Goal: Book appointment/travel/reservation

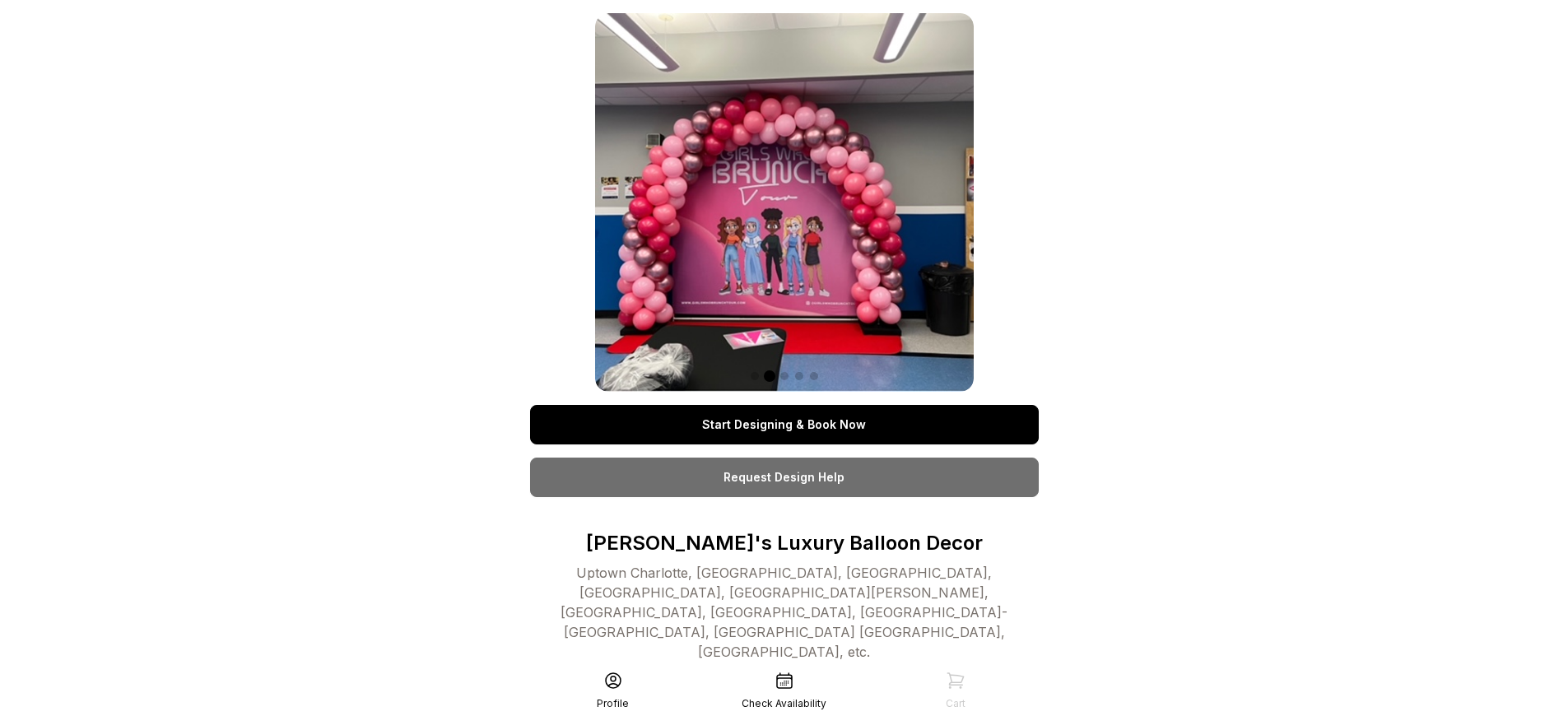
click at [784, 425] on link "Start Designing & Book Now" at bounding box center [784, 424] width 509 height 39
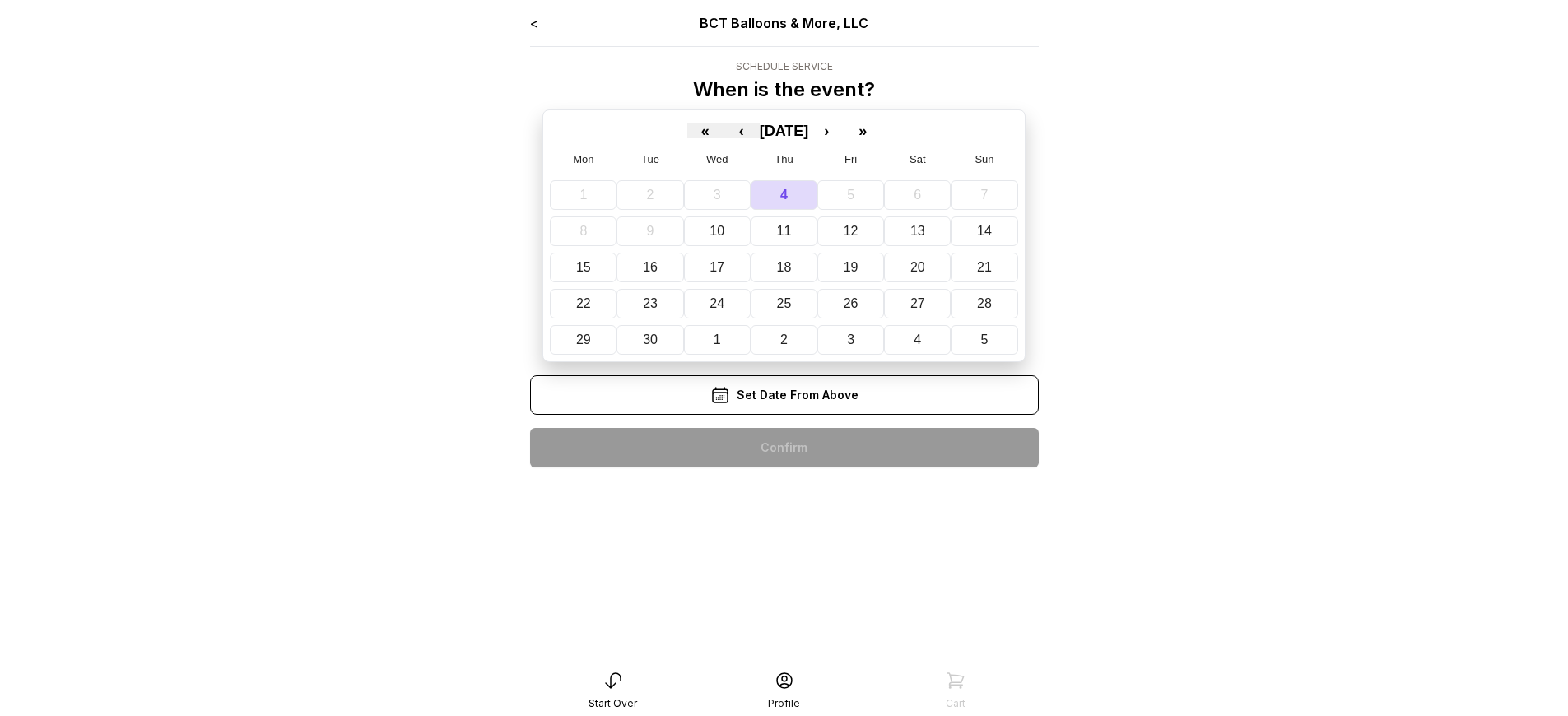
click at [784, 448] on div "< BCT Balloons & More, LLC Schedule Service When is the event? « ‹ [DATE] › » M…" at bounding box center [784, 247] width 509 height 468
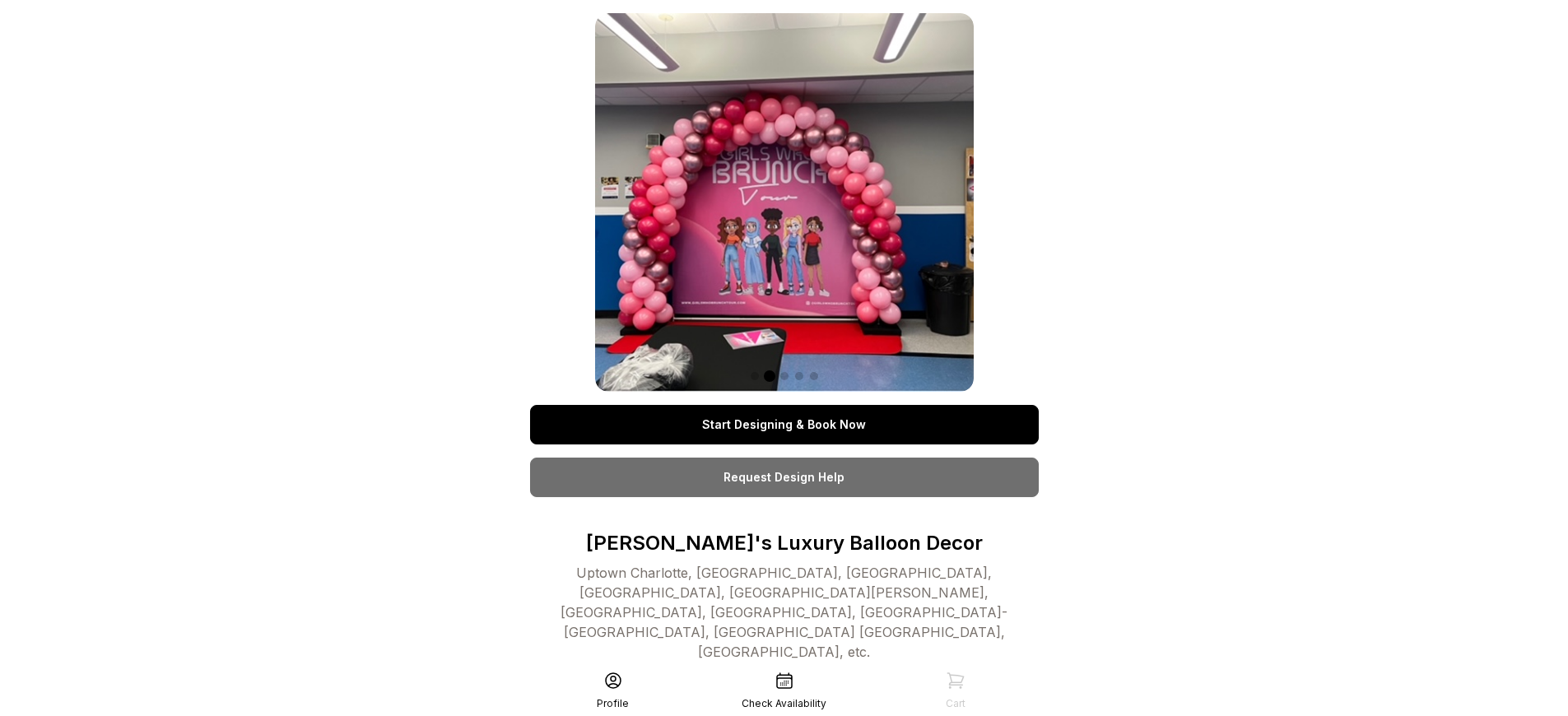
click at [784, 425] on link "Start Designing & Book Now" at bounding box center [784, 424] width 509 height 39
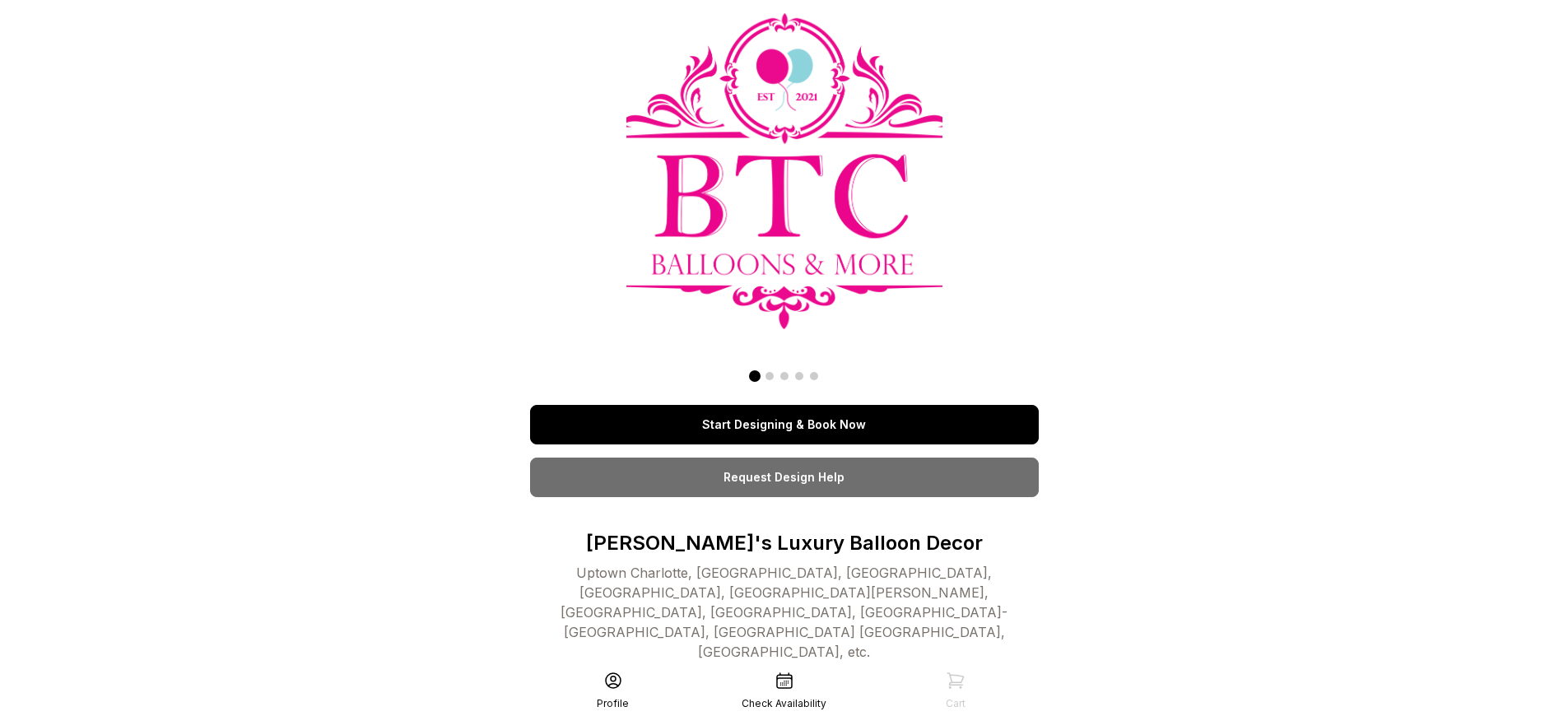
click at [784, 425] on link "Start Designing & Book Now" at bounding box center [784, 424] width 509 height 39
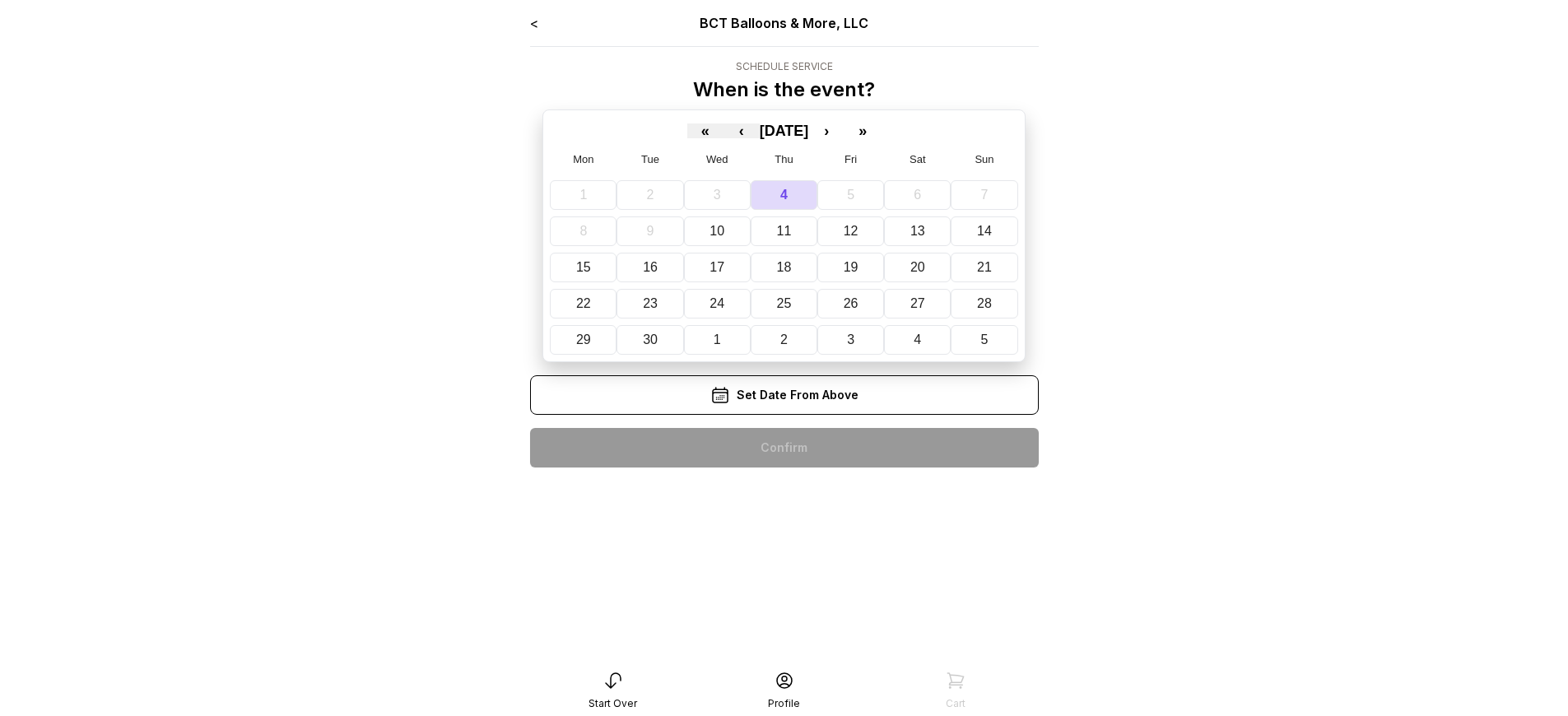
click at [784, 448] on div "< BCT Balloons & More, LLC Schedule Service When is the event? « ‹ September 20…" at bounding box center [784, 247] width 509 height 468
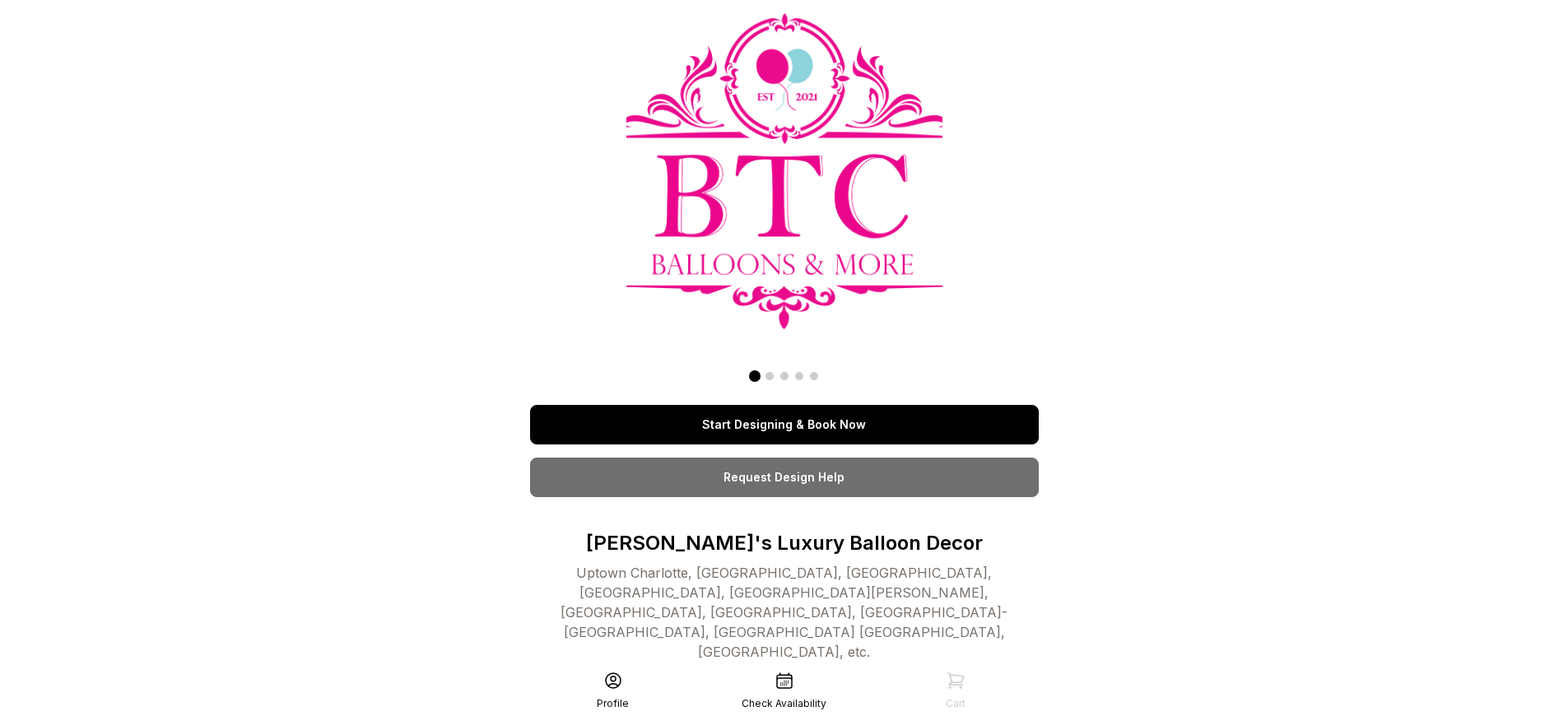
click at [784, 425] on link "Start Designing & Book Now" at bounding box center [784, 424] width 509 height 39
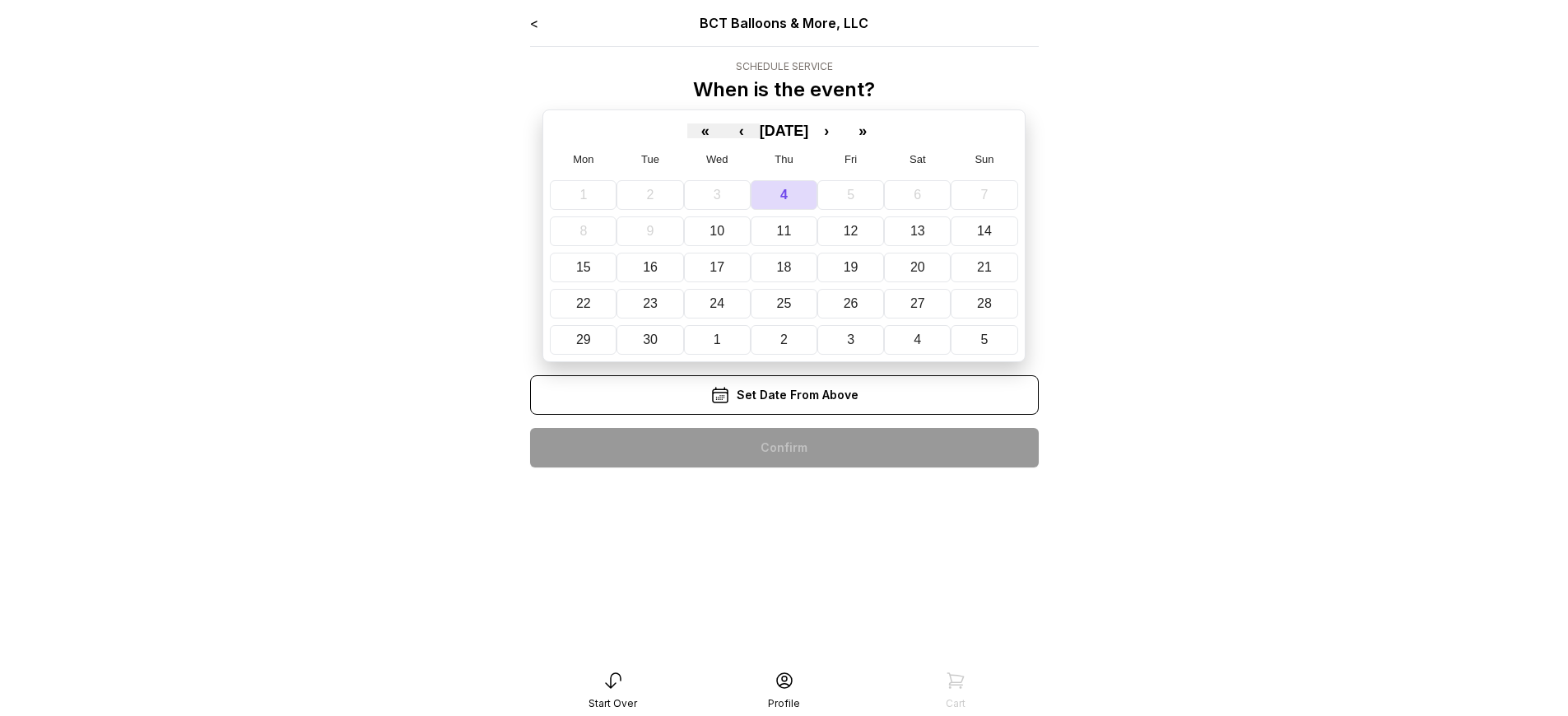
click at [784, 448] on div "< BCT Balloons & More, LLC Schedule Service When is the event? « ‹ [DATE] › » M…" at bounding box center [784, 247] width 509 height 468
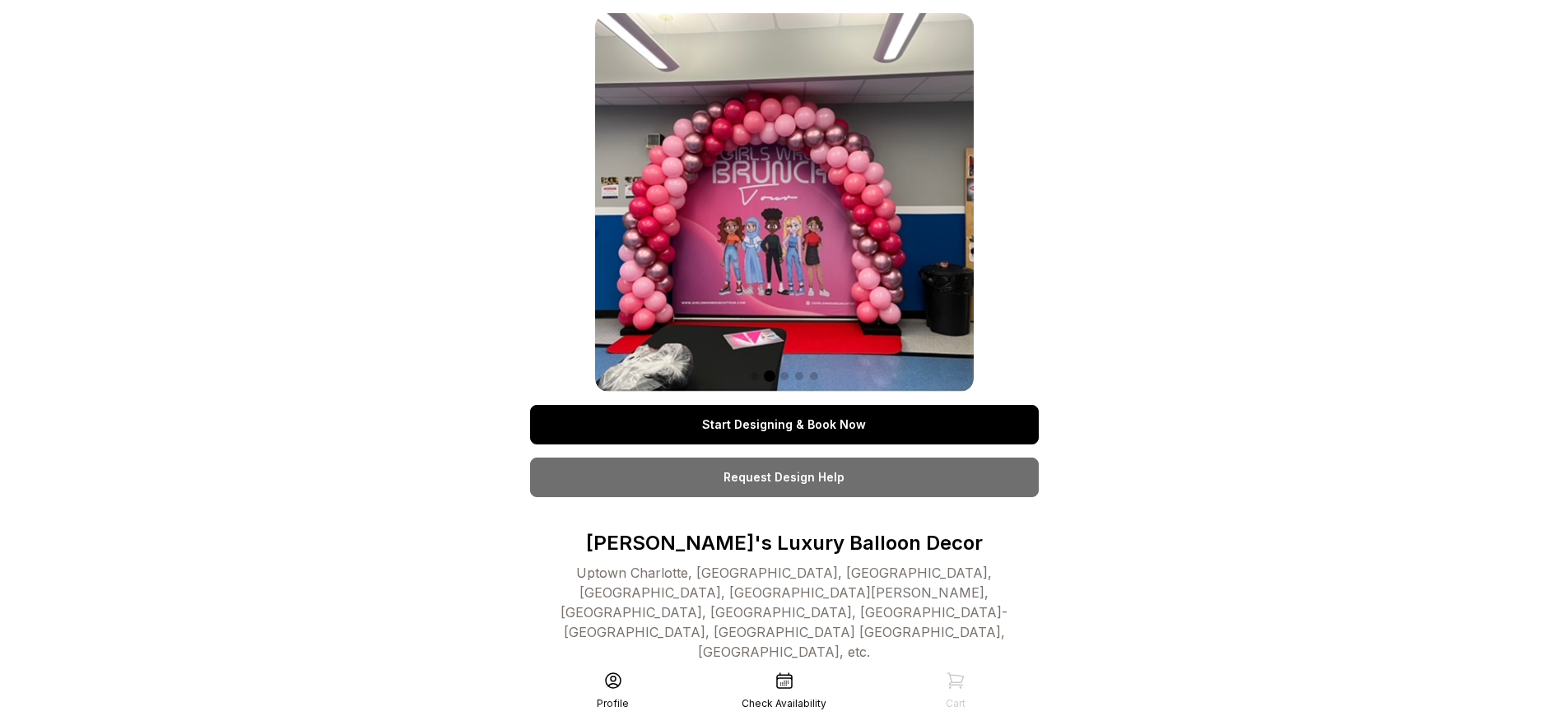
click at [784, 425] on link "Start Designing & Book Now" at bounding box center [784, 424] width 509 height 39
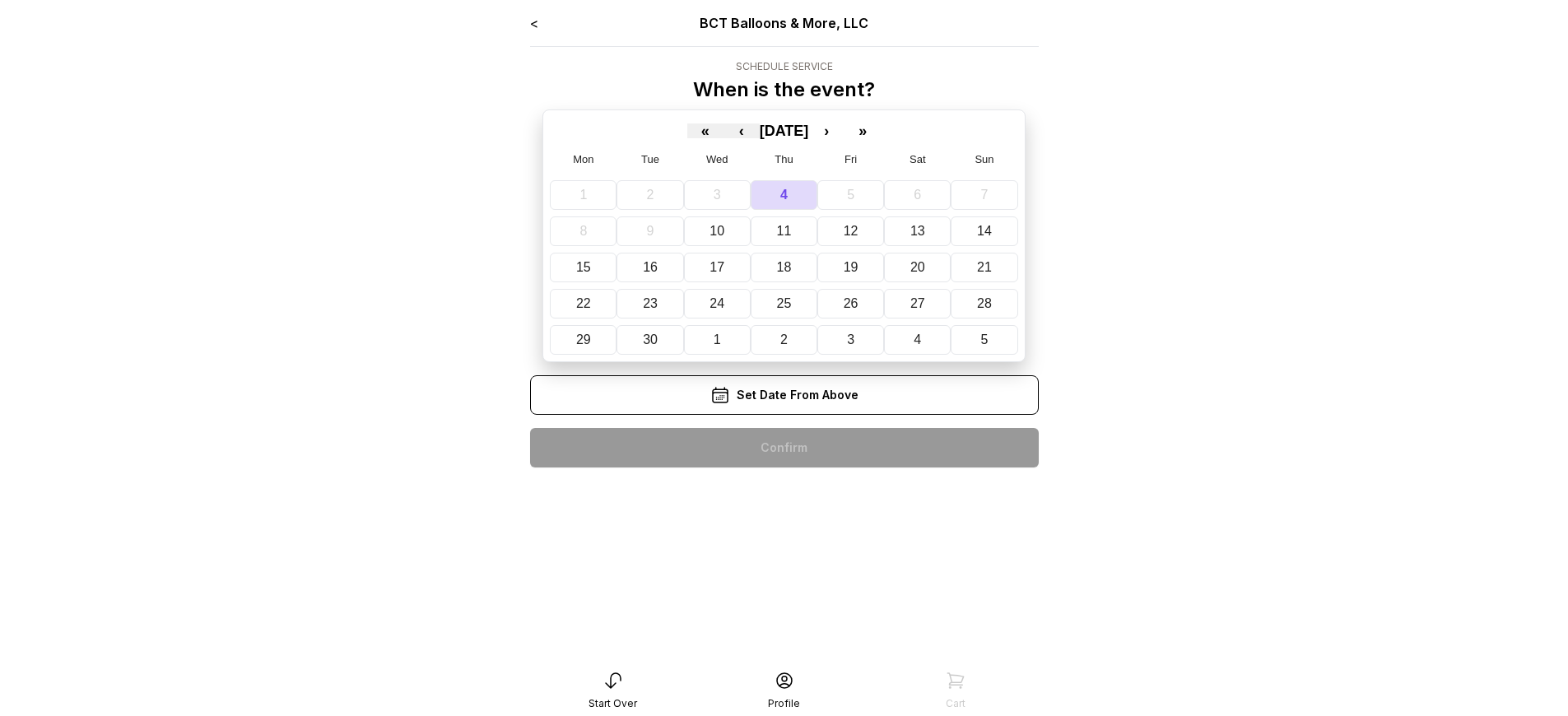
click at [784, 448] on div "< BCT Balloons & More, LLC Schedule Service When is the event? « ‹ [DATE] › » M…" at bounding box center [784, 247] width 509 height 468
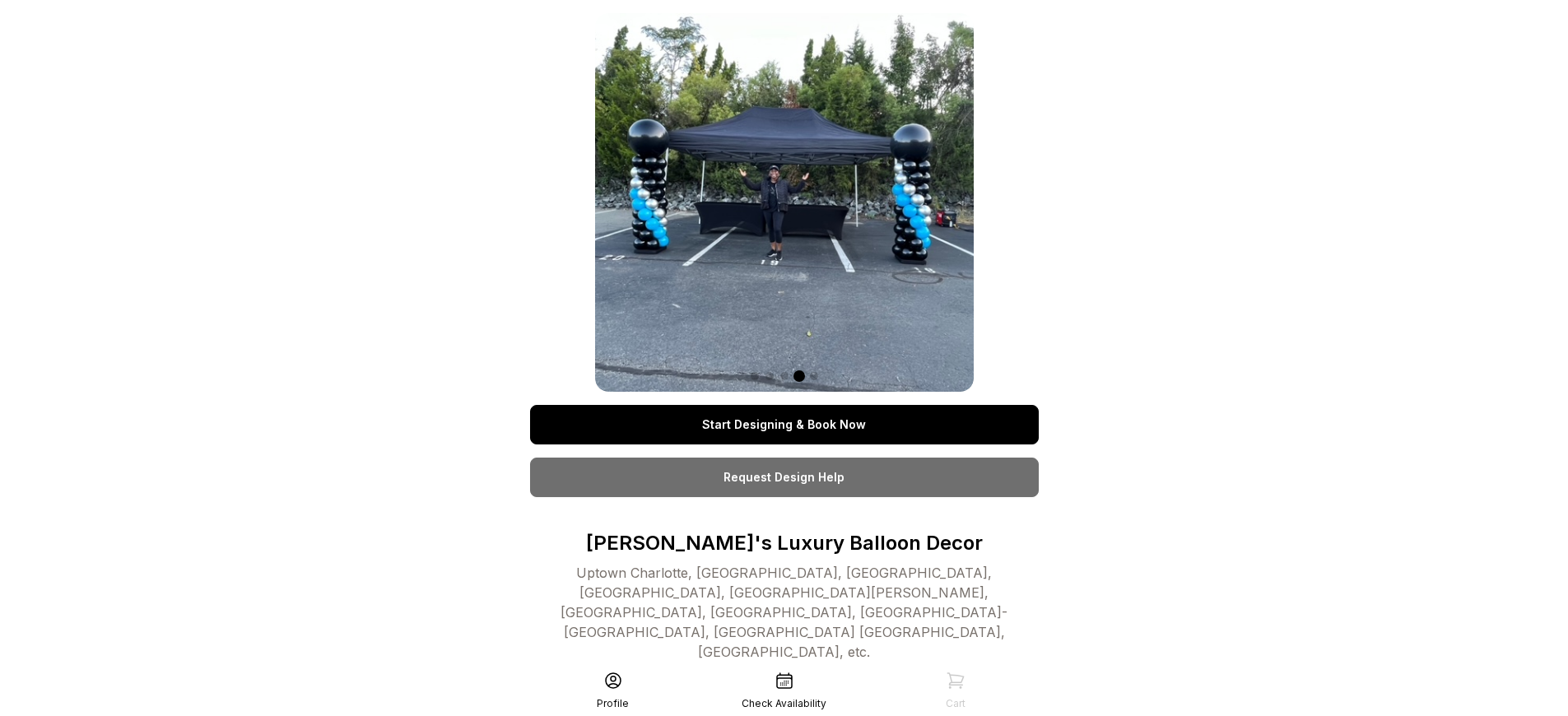
click at [784, 425] on link "Start Designing & Book Now" at bounding box center [784, 424] width 509 height 39
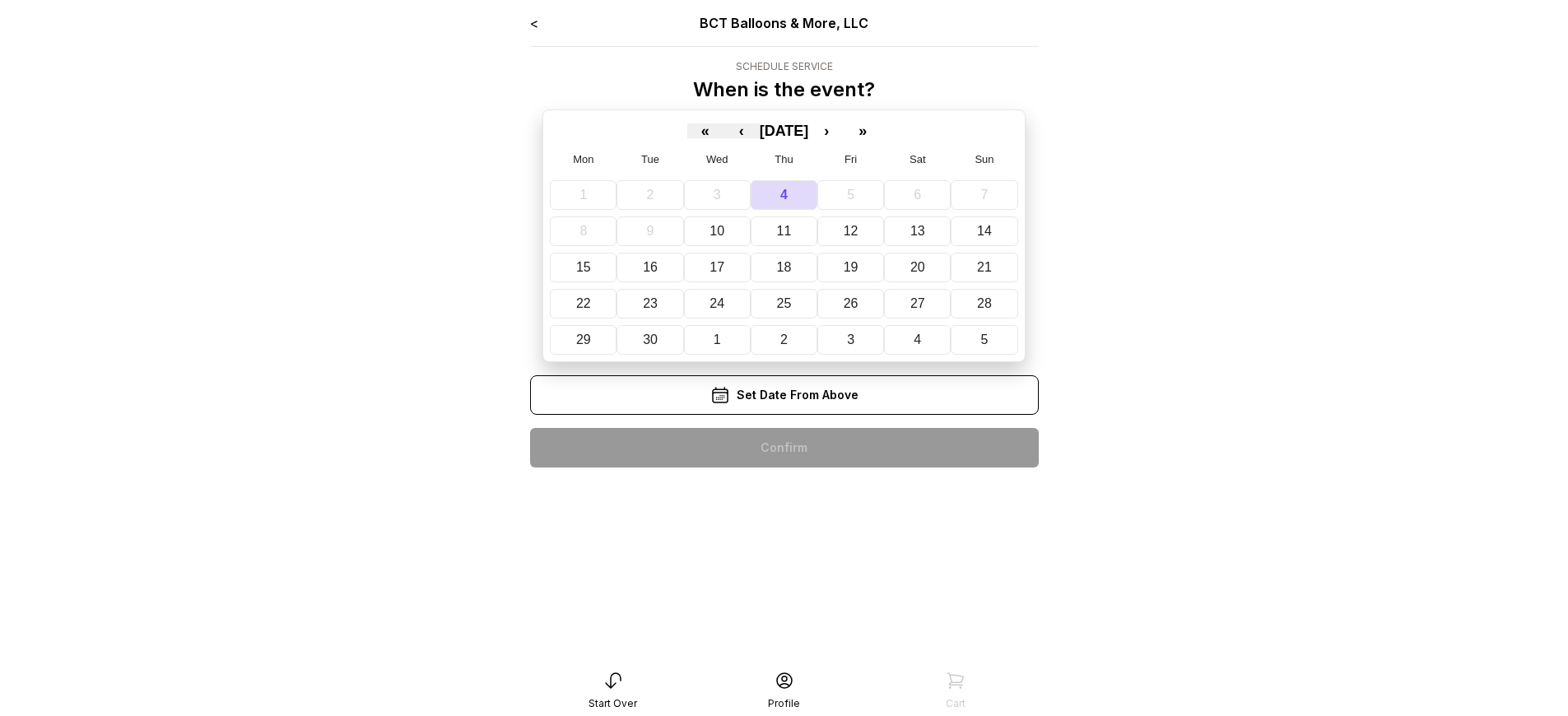
click at [784, 448] on div "< BCT Balloons & More, LLC Schedule Service When is the event? « ‹ [DATE] › » M…" at bounding box center [784, 247] width 509 height 468
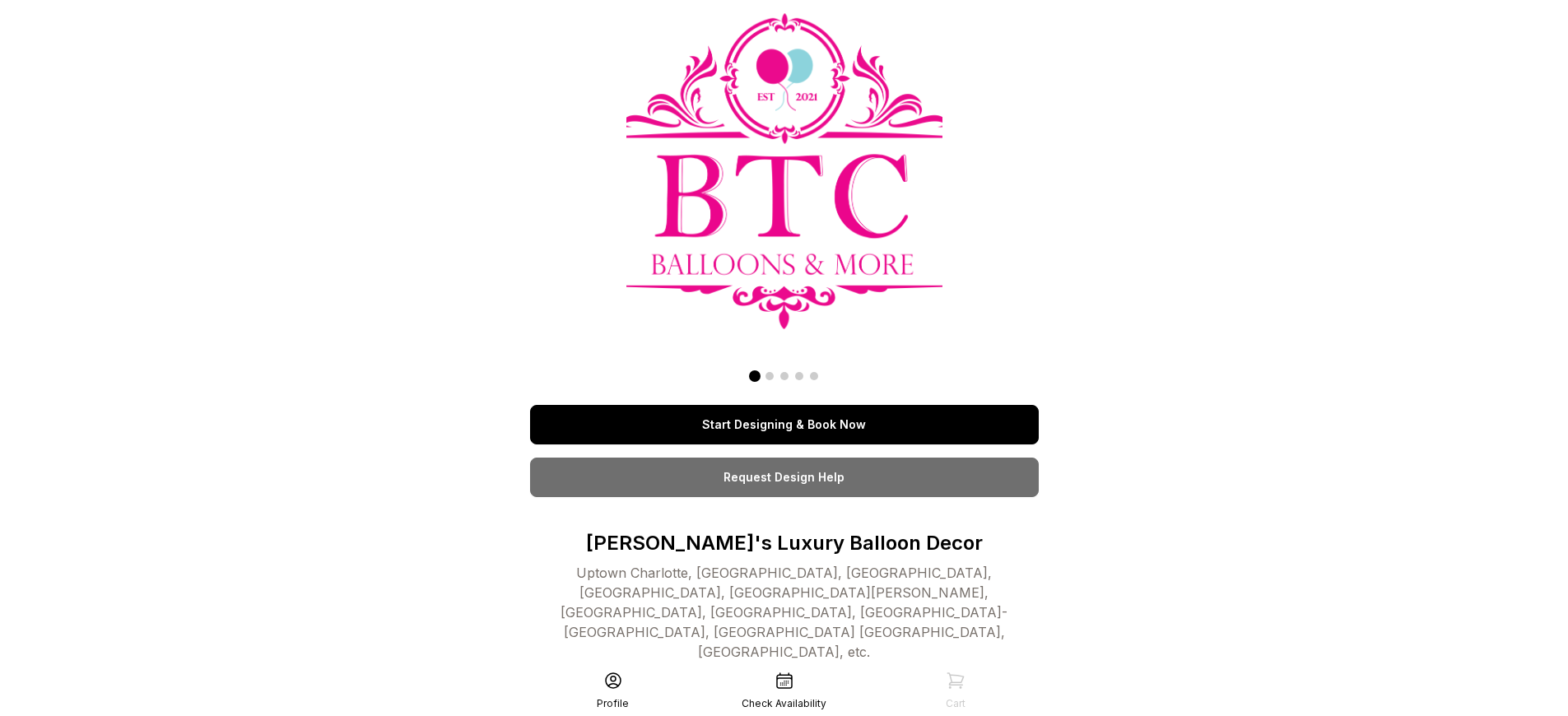
click at [784, 425] on link "Start Designing & Book Now" at bounding box center [784, 424] width 509 height 39
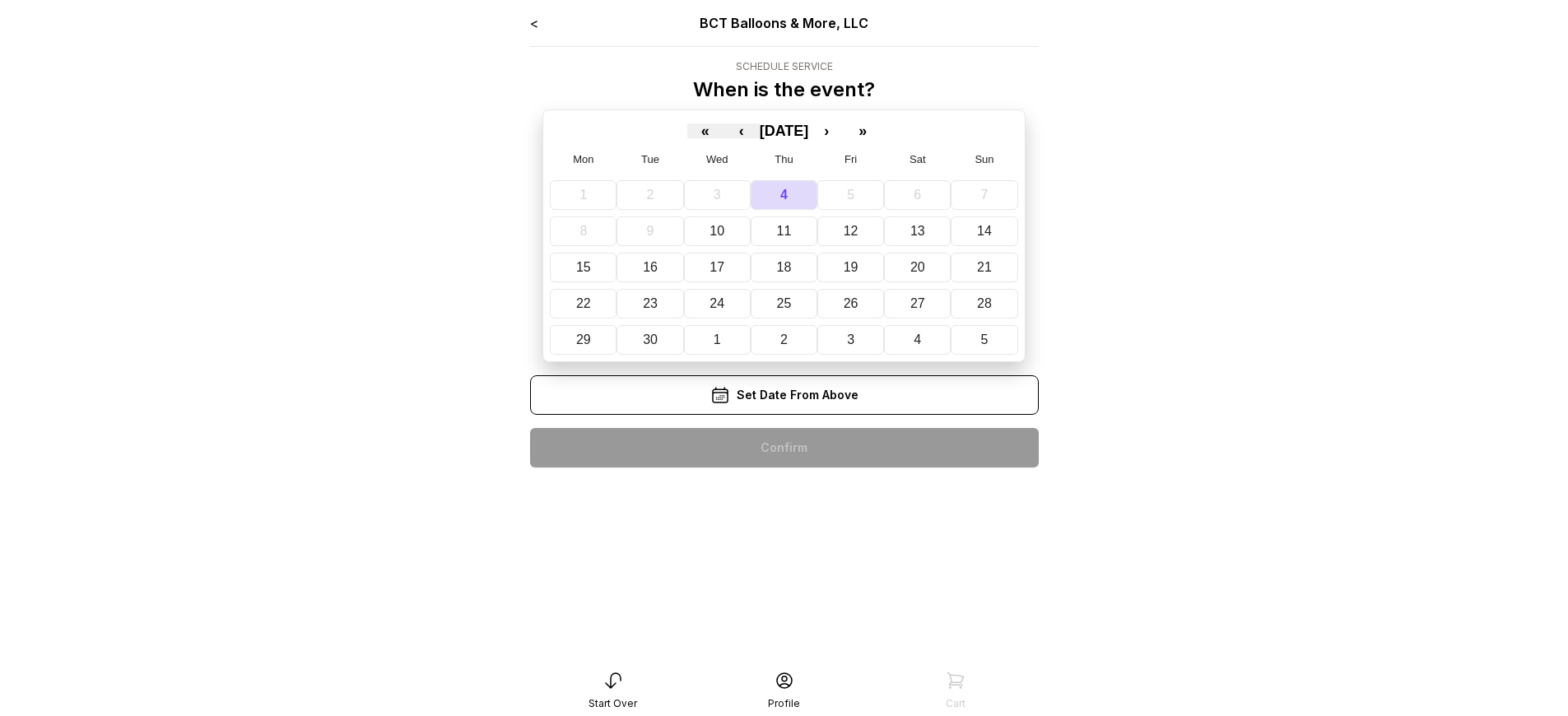
click at [784, 448] on div "< BCT Balloons & More, LLC Schedule Service When is the event? « ‹ [DATE] › » M…" at bounding box center [784, 247] width 509 height 468
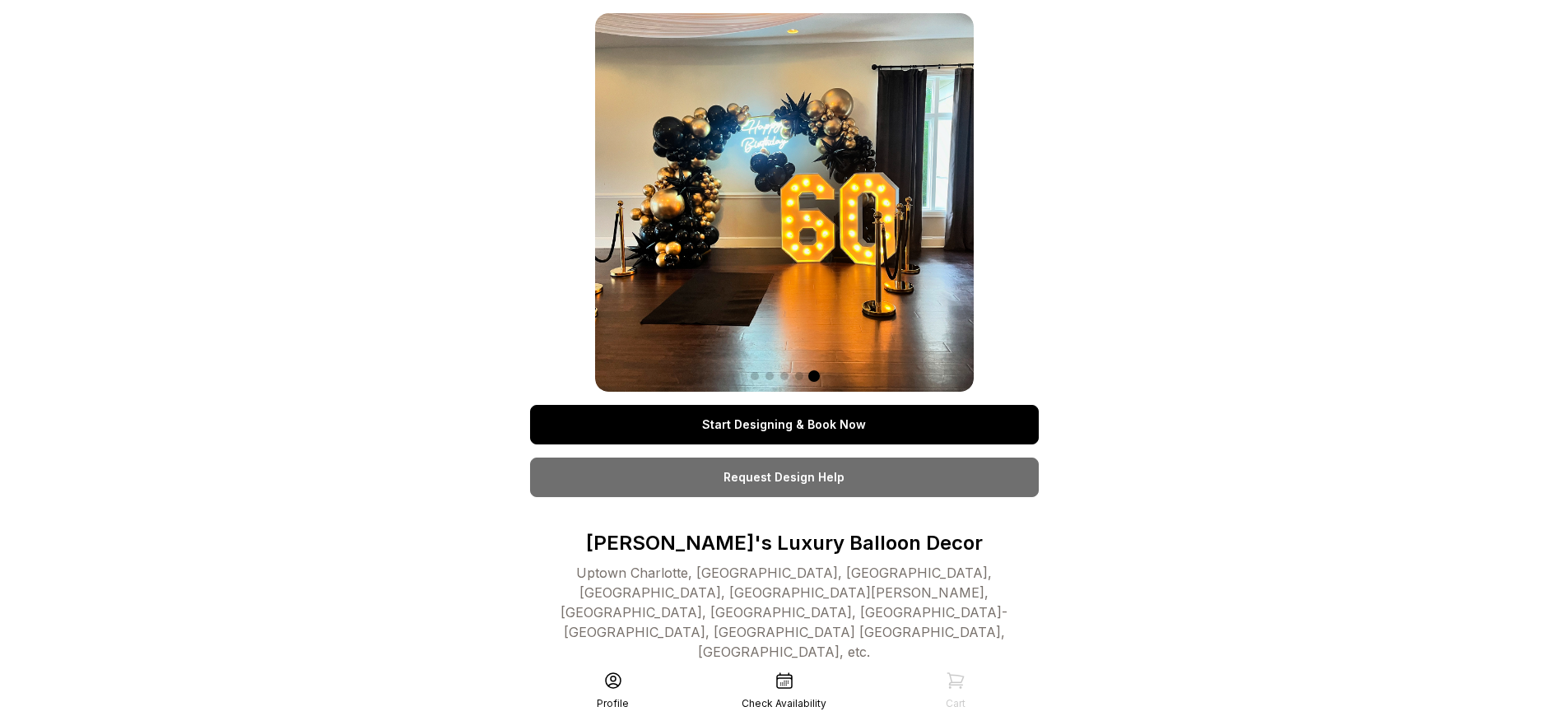
click at [784, 425] on link "Start Designing & Book Now" at bounding box center [784, 424] width 509 height 39
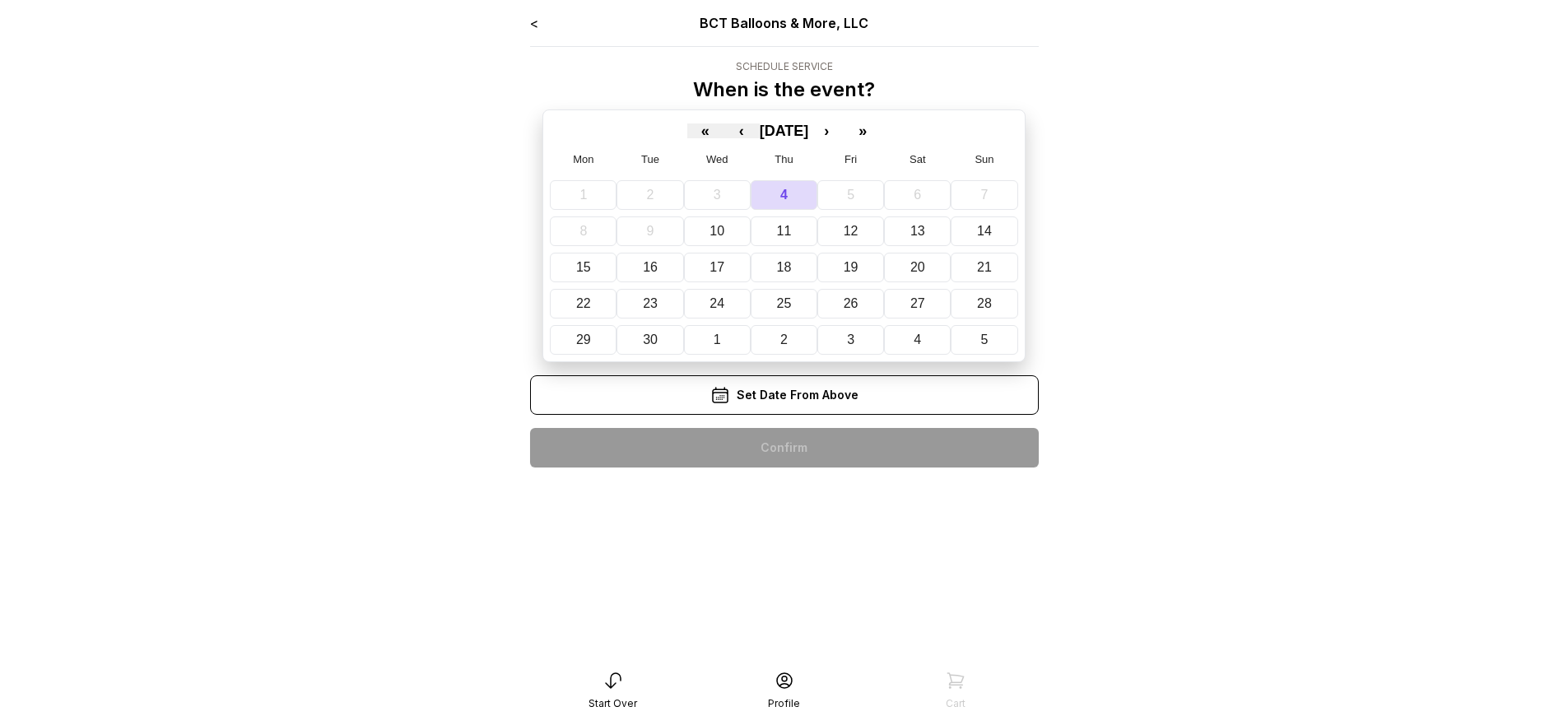
click at [784, 448] on div "< BCT Balloons & More, LLC Schedule Service When is the event? « ‹ [DATE] › » M…" at bounding box center [784, 247] width 509 height 468
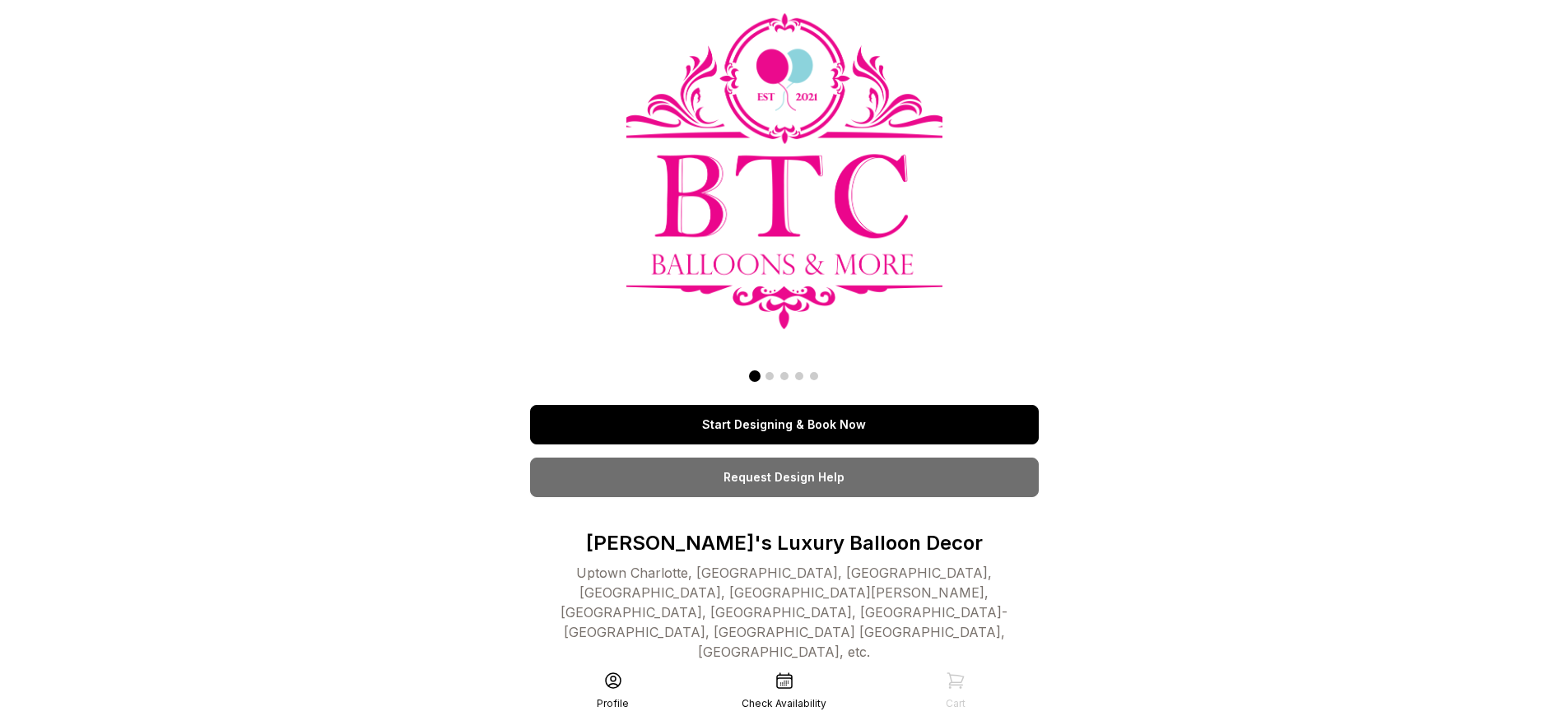
click at [784, 425] on link "Start Designing & Book Now" at bounding box center [784, 424] width 509 height 39
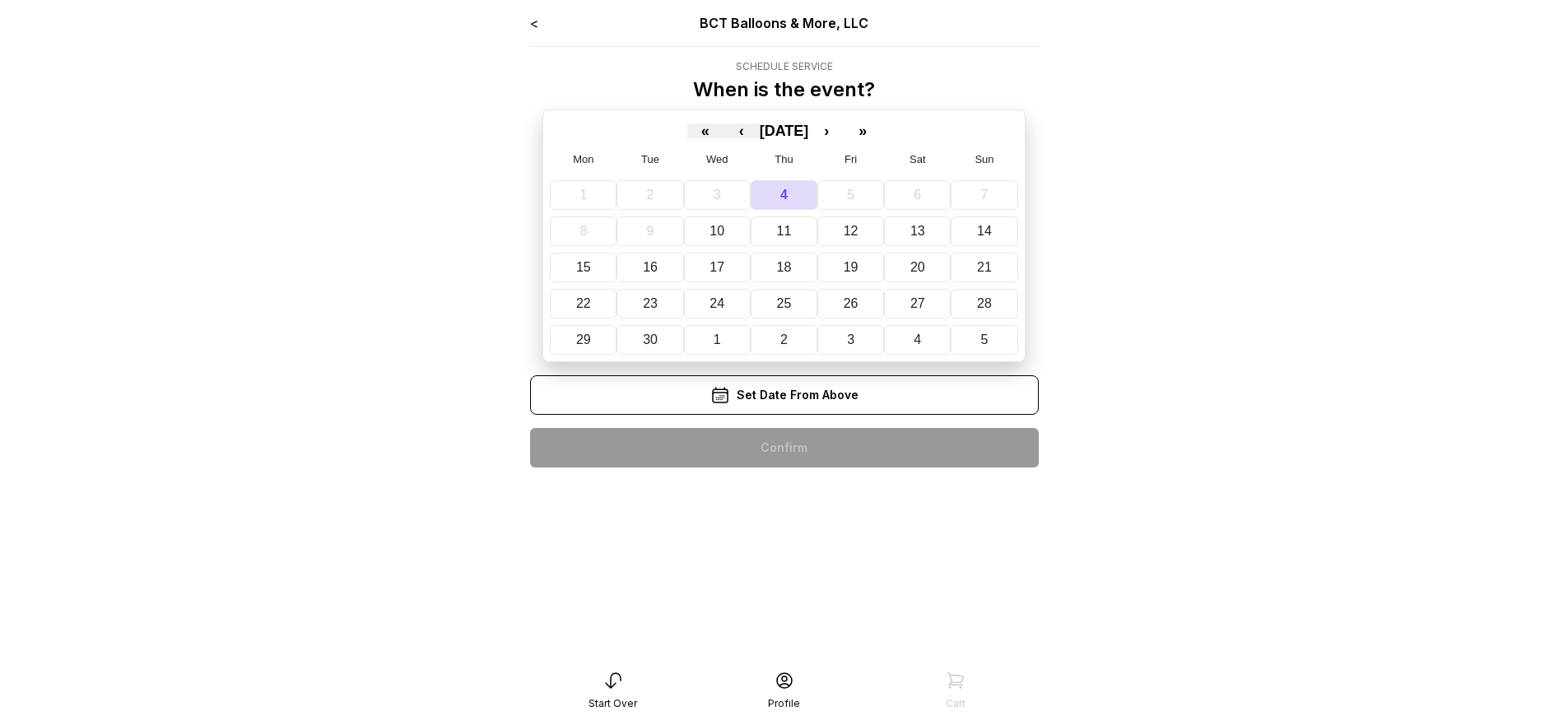
click at [784, 448] on div "< BCT Balloons & More, LLC Schedule Service When is the event? « ‹ [DATE] › » M…" at bounding box center [784, 247] width 509 height 468
